Goal: Transaction & Acquisition: Purchase product/service

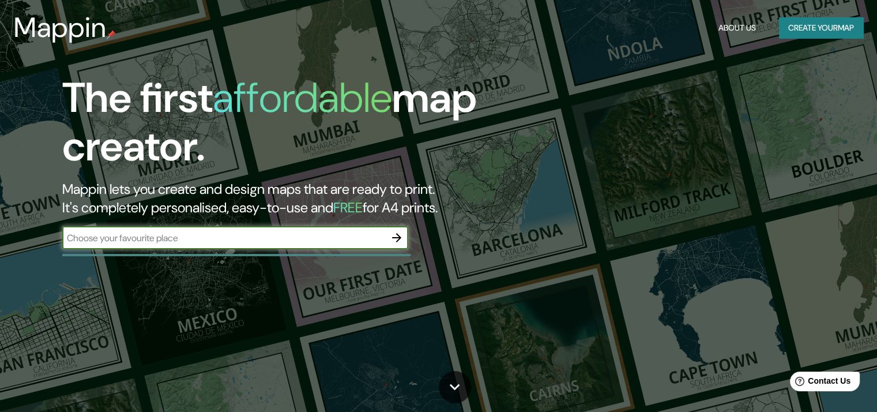
click at [214, 231] on input "text" at bounding box center [223, 237] width 323 height 13
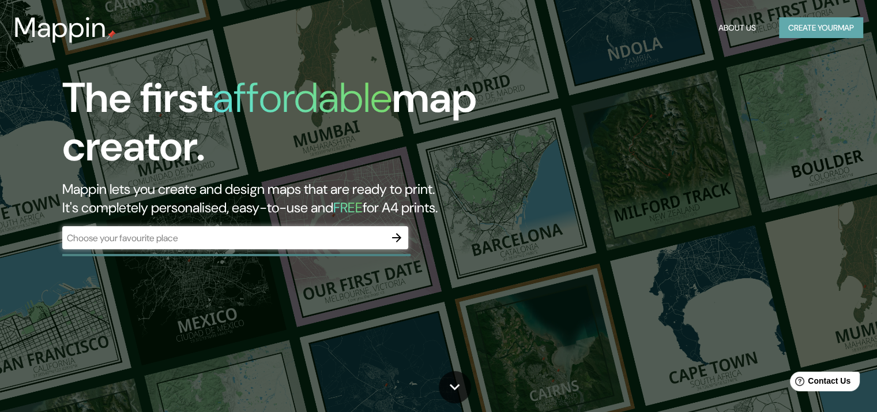
click at [830, 24] on button "Create your map" at bounding box center [821, 27] width 84 height 21
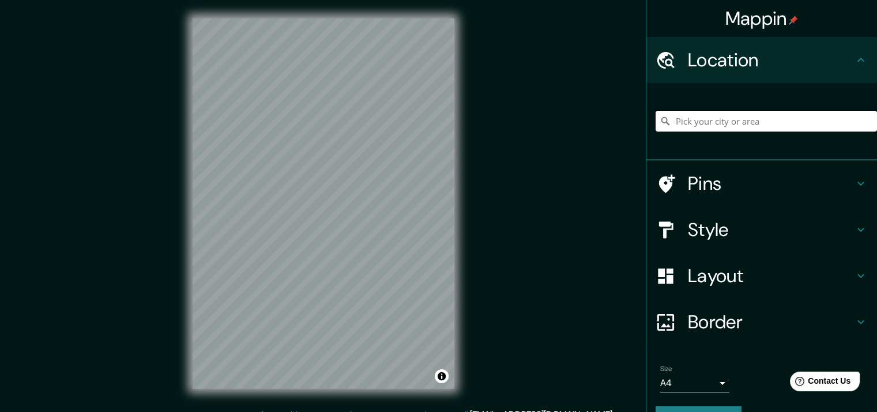
click at [735, 126] on input "Pick your city or area" at bounding box center [765, 121] width 221 height 21
paste input "Bo. [PERSON_NAME], [STREET_ADDRESS]"
type input "[PERSON_NAME]-Bustablado 300a, [GEOGRAPHIC_DATA], [GEOGRAPHIC_DATA], [GEOGRAPHI…"
click at [706, 222] on h4 "Style" at bounding box center [771, 229] width 166 height 23
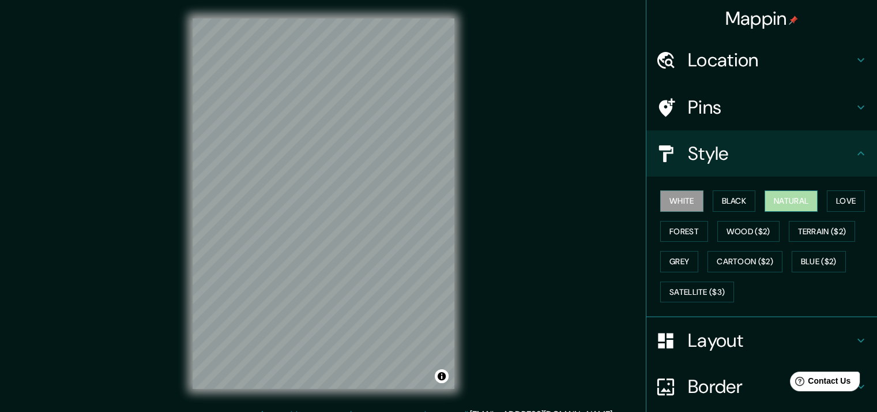
click at [809, 194] on button "Natural" at bounding box center [790, 200] width 53 height 21
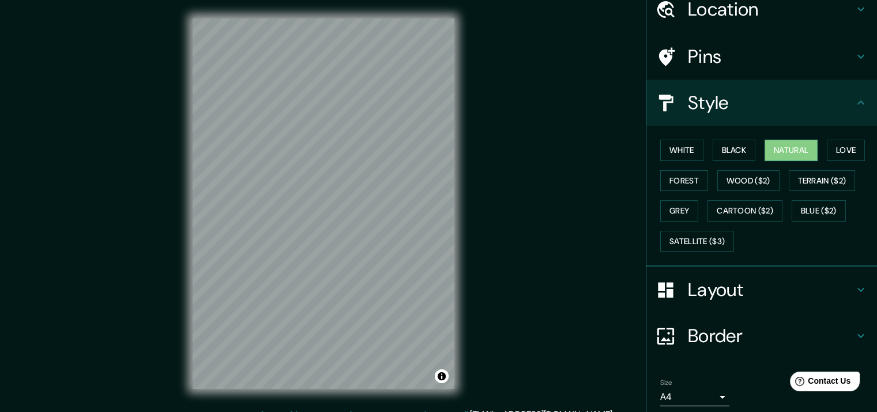
scroll to position [92, 0]
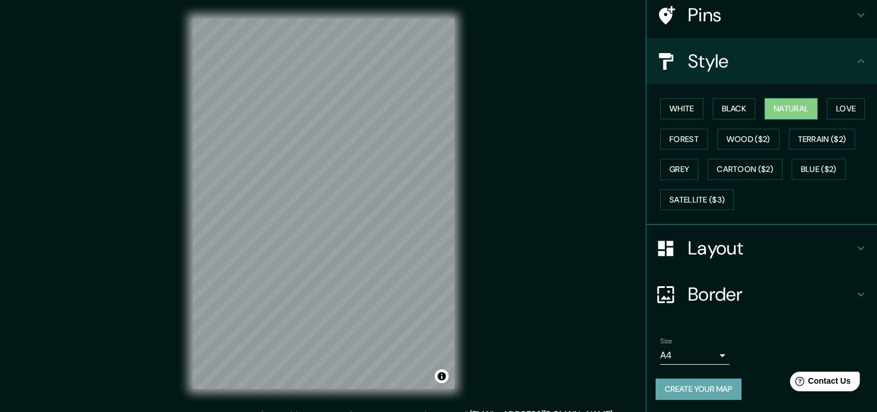
click at [685, 386] on button "Create your map" at bounding box center [698, 388] width 86 height 21
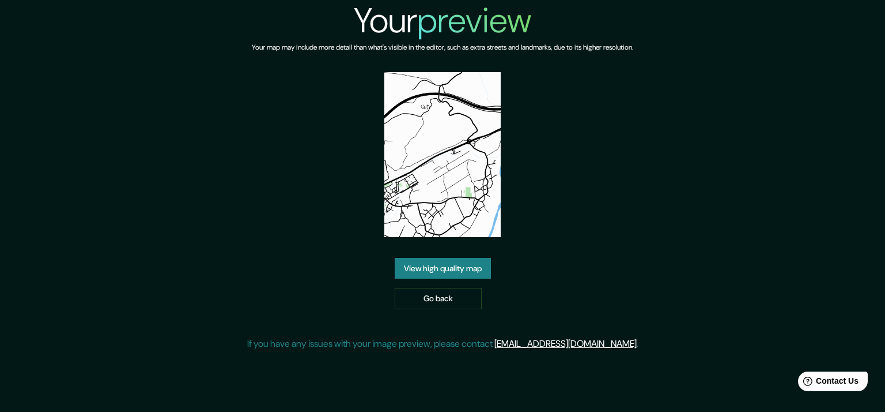
click at [438, 267] on link "View high quality map" at bounding box center [443, 268] width 96 height 21
